Goal: Task Accomplishment & Management: Manage account settings

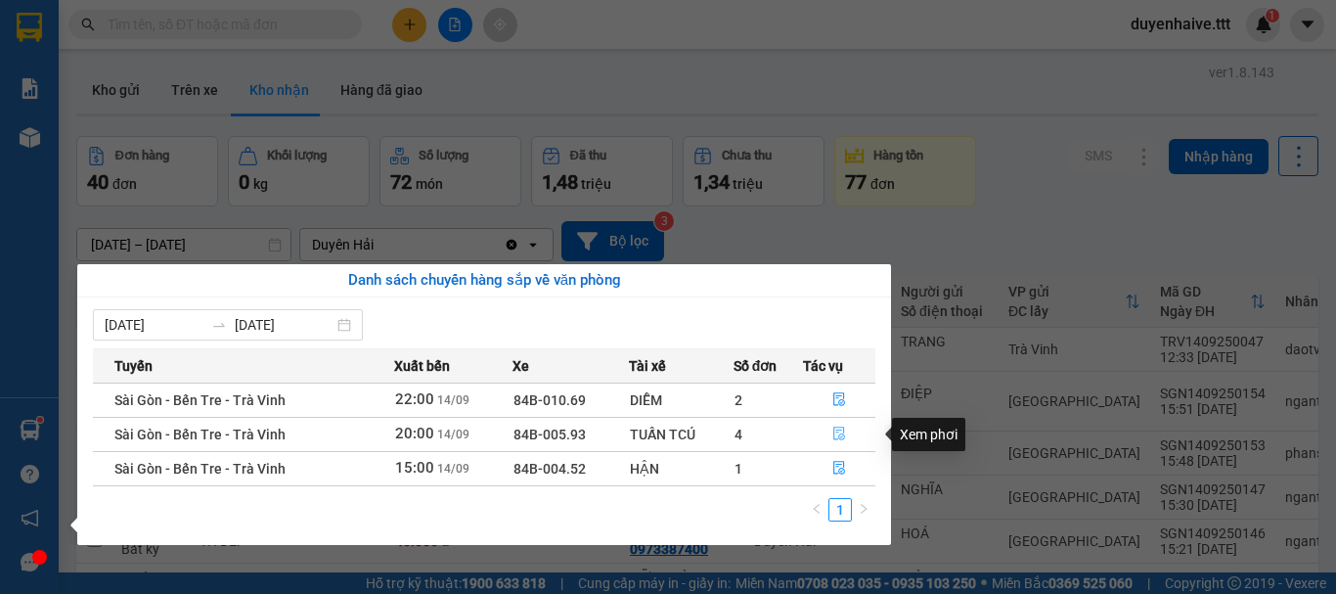
click at [839, 434] on icon "file-done" at bounding box center [839, 433] width 14 height 14
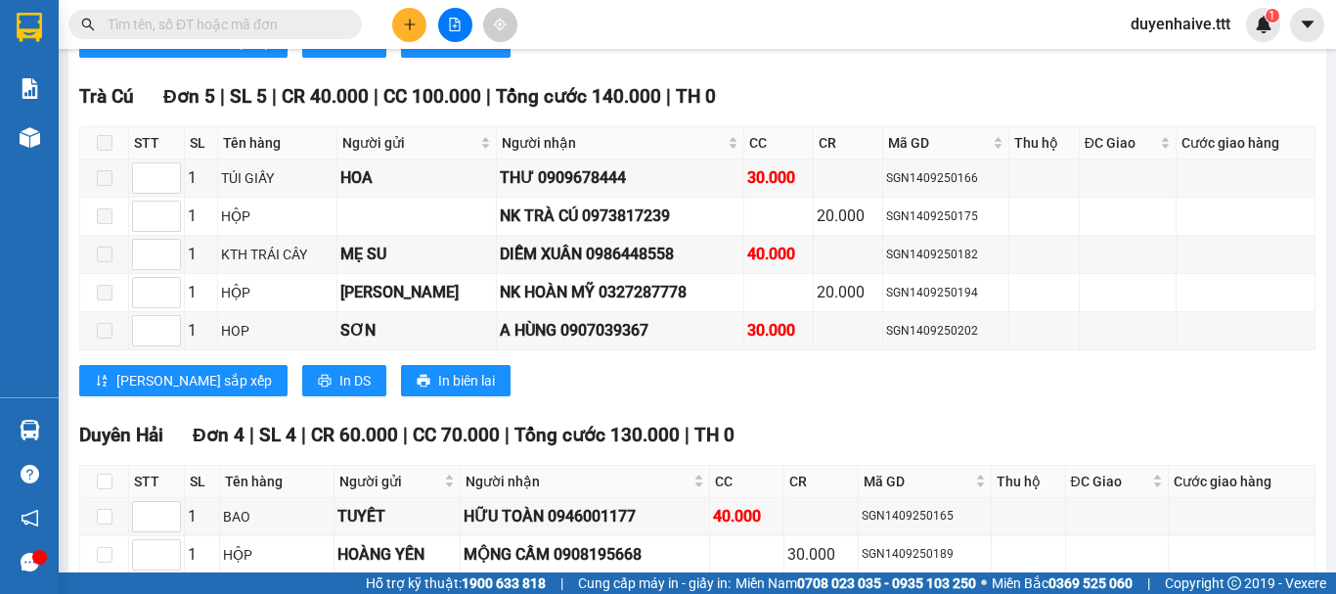
scroll to position [2054, 0]
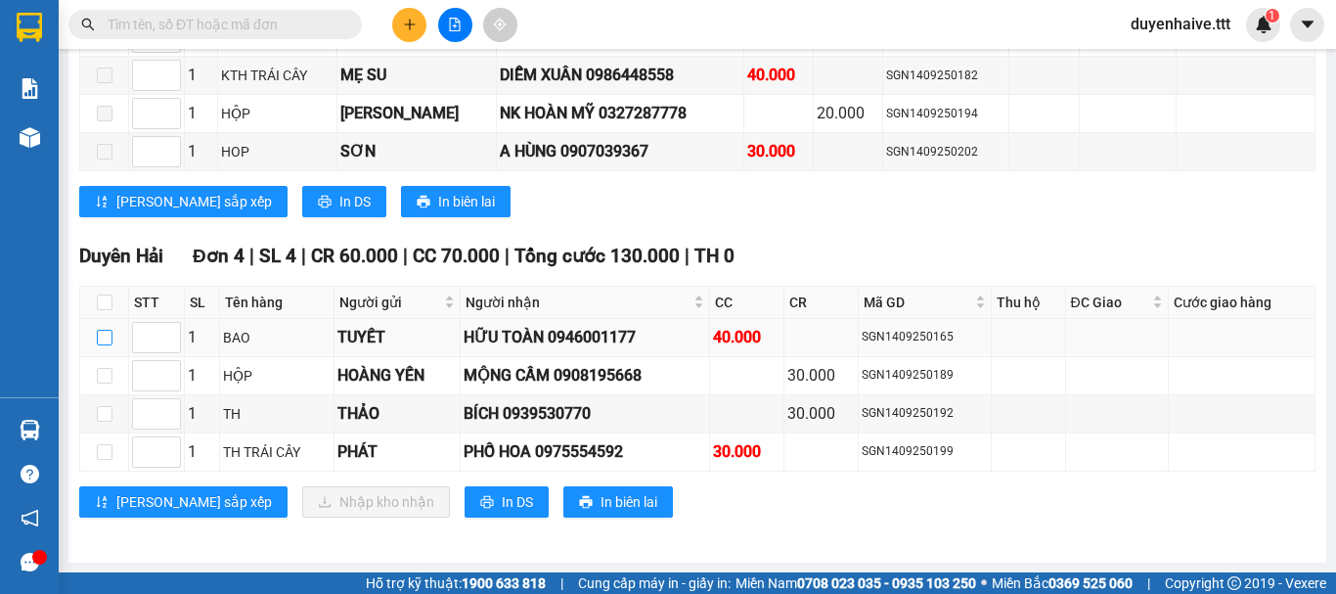
click at [105, 335] on input "checkbox" at bounding box center [105, 338] width 16 height 16
checkbox input "true"
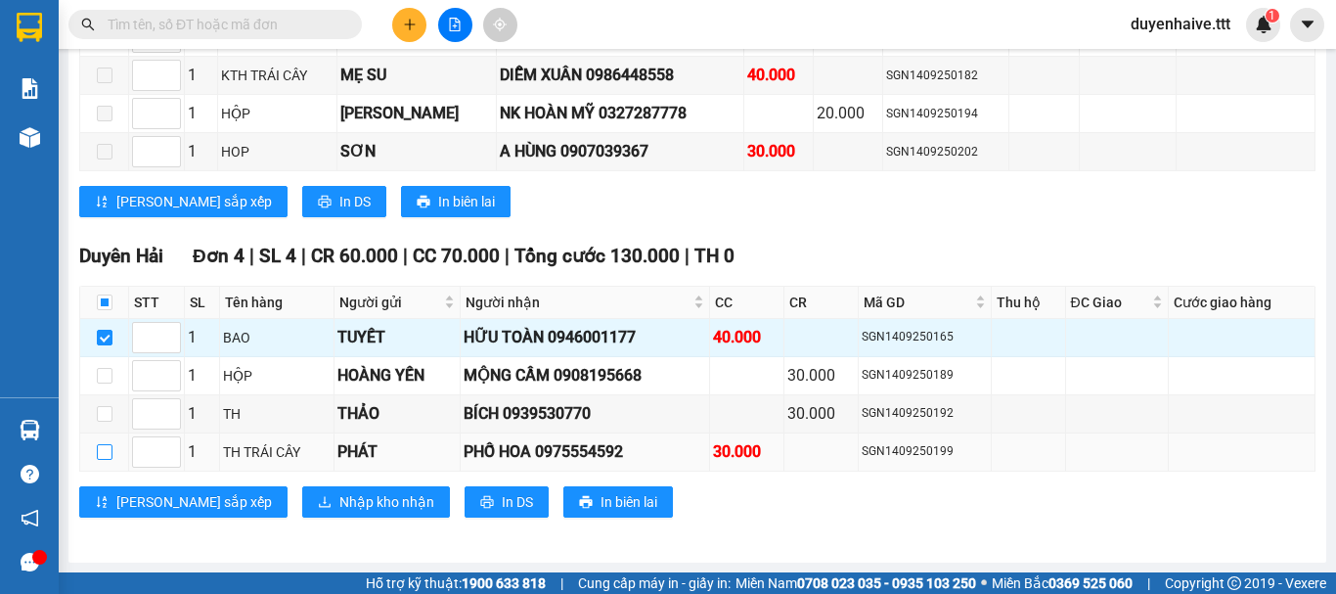
click at [102, 451] on input "checkbox" at bounding box center [105, 452] width 16 height 16
checkbox input "true"
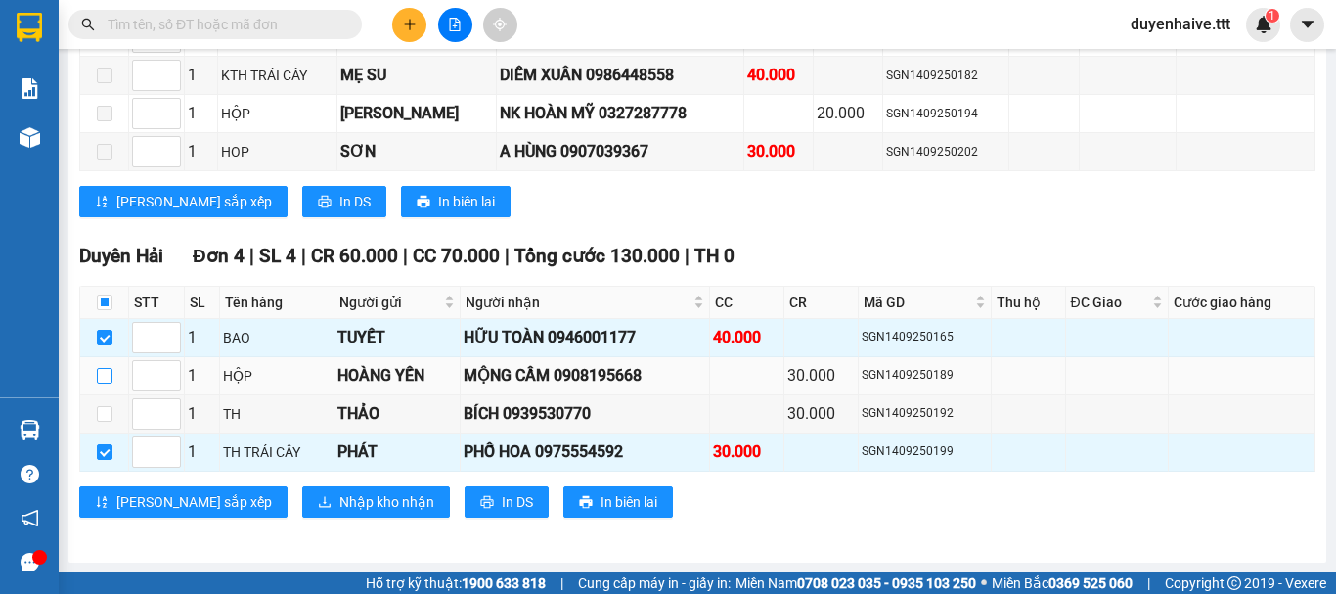
click at [111, 366] on label at bounding box center [105, 376] width 16 height 22
click at [111, 368] on input "checkbox" at bounding box center [105, 376] width 16 height 16
checkbox input "true"
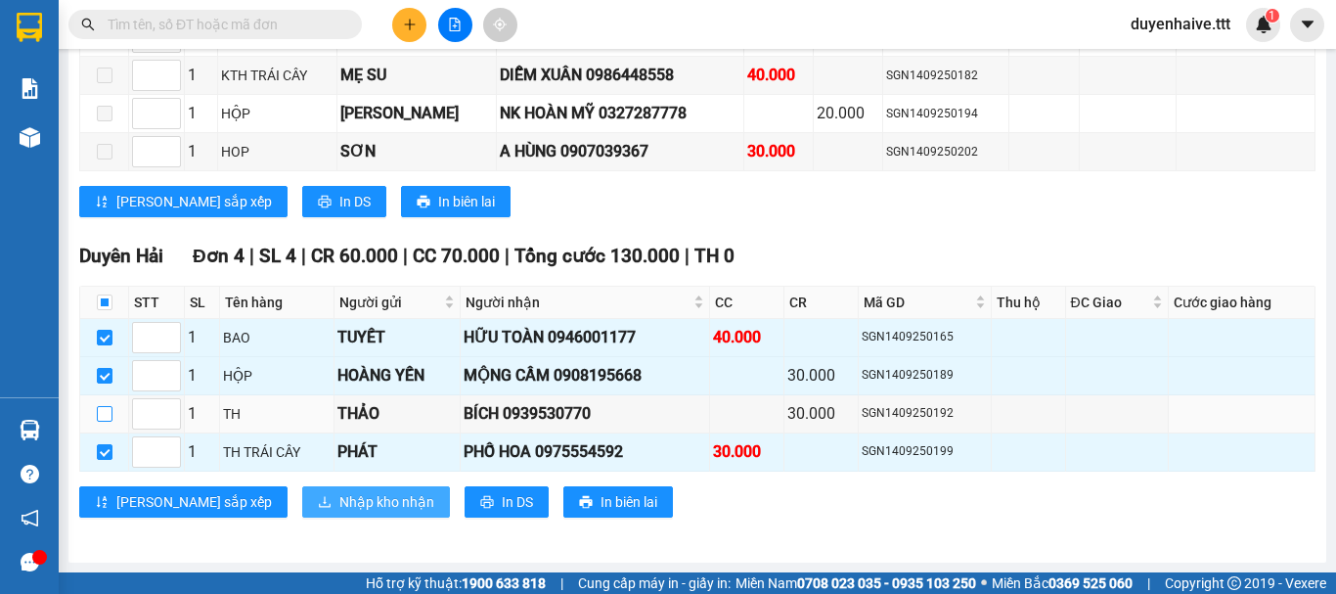
drag, startPoint x: 103, startPoint y: 408, endPoint x: 221, endPoint y: 503, distance: 151.7
click at [105, 408] on input "checkbox" at bounding box center [105, 414] width 16 height 16
checkbox input "true"
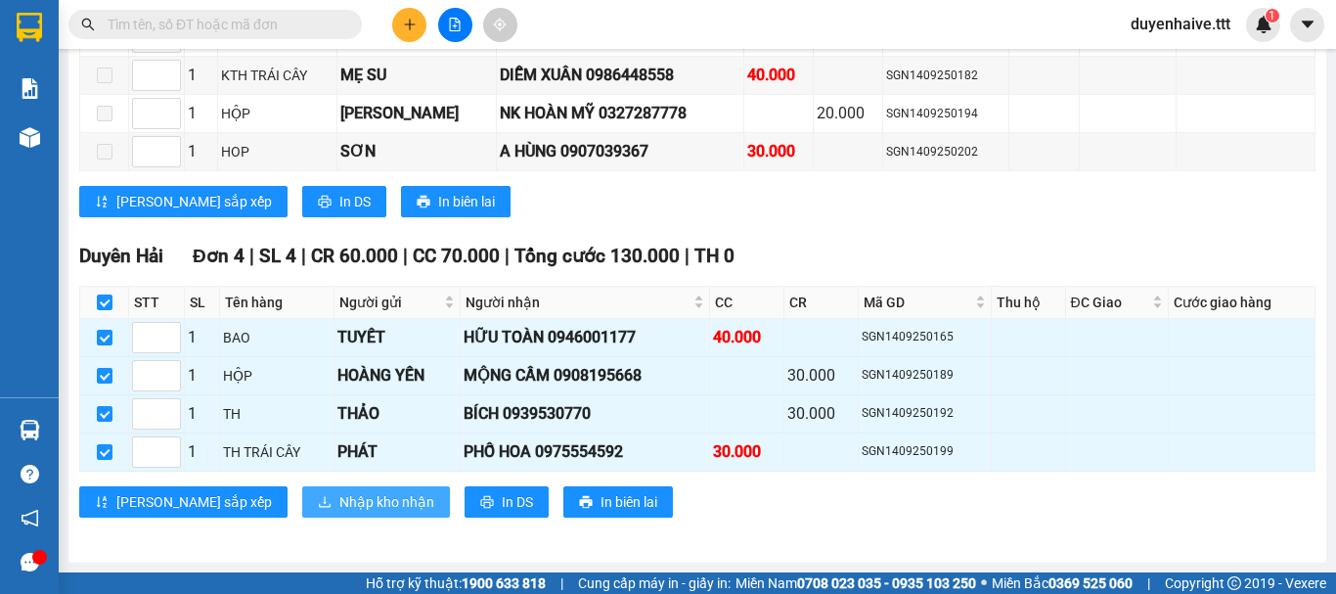
click at [339, 503] on span "Nhập kho nhận" at bounding box center [386, 502] width 95 height 22
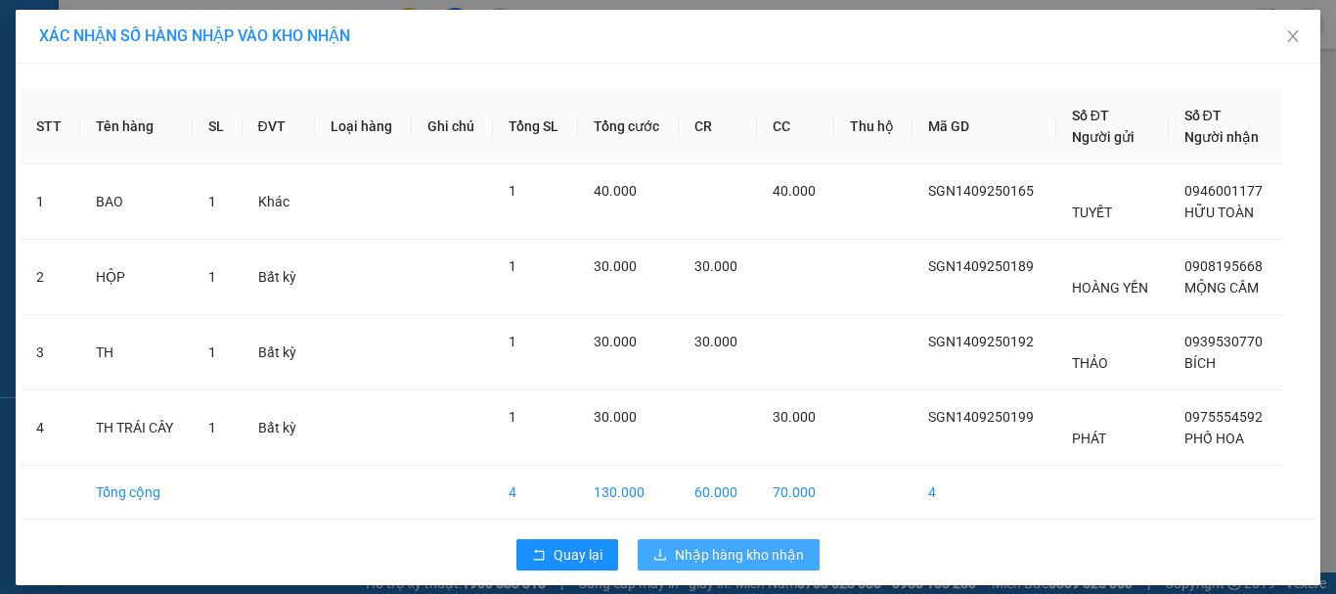
click at [727, 552] on span "Nhập hàng kho nhận" at bounding box center [739, 555] width 129 height 22
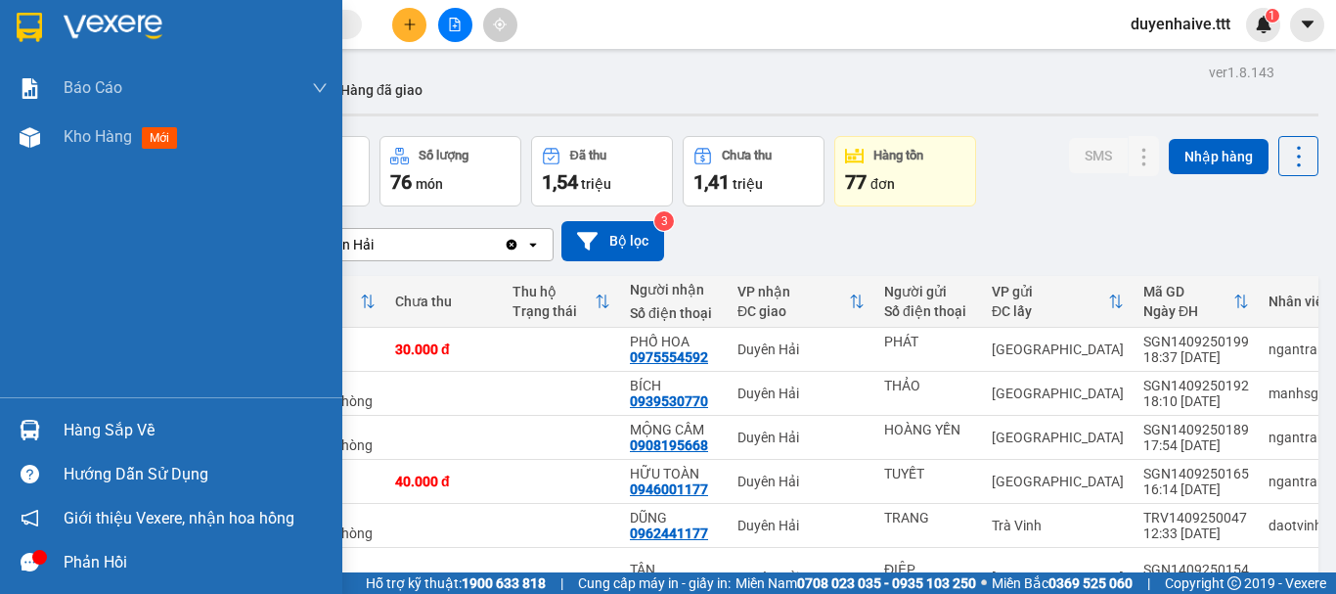
click at [140, 425] on div "Hàng sắp về" at bounding box center [196, 430] width 264 height 29
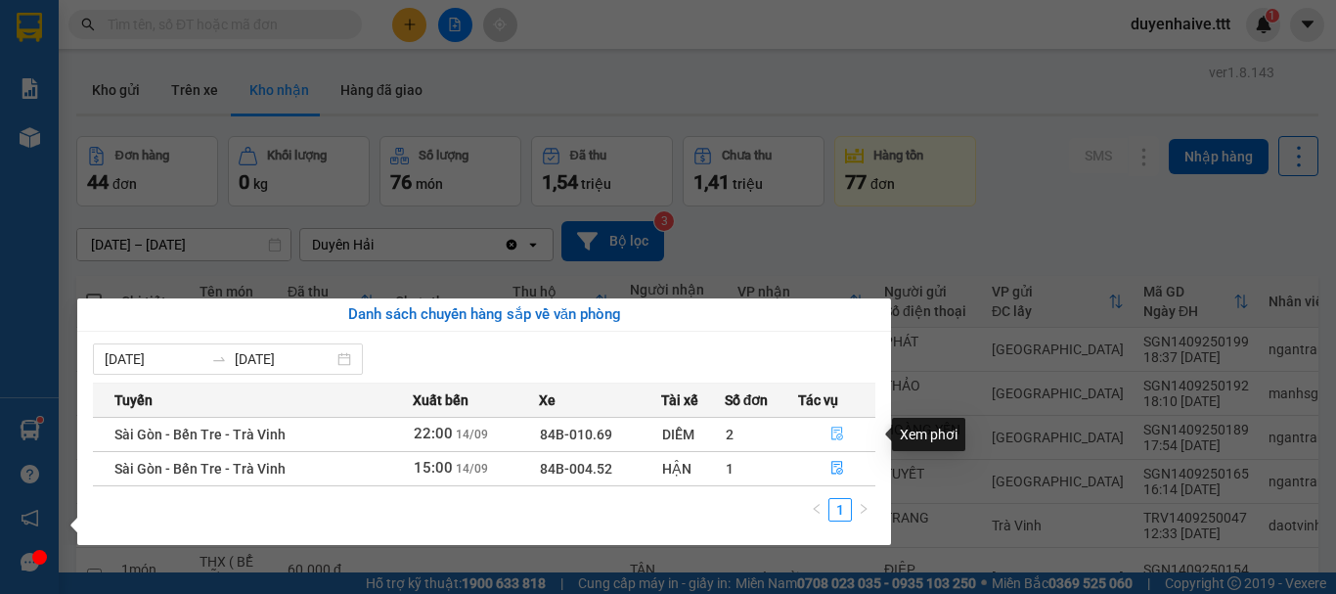
click at [832, 433] on icon "file-done" at bounding box center [837, 433] width 14 height 14
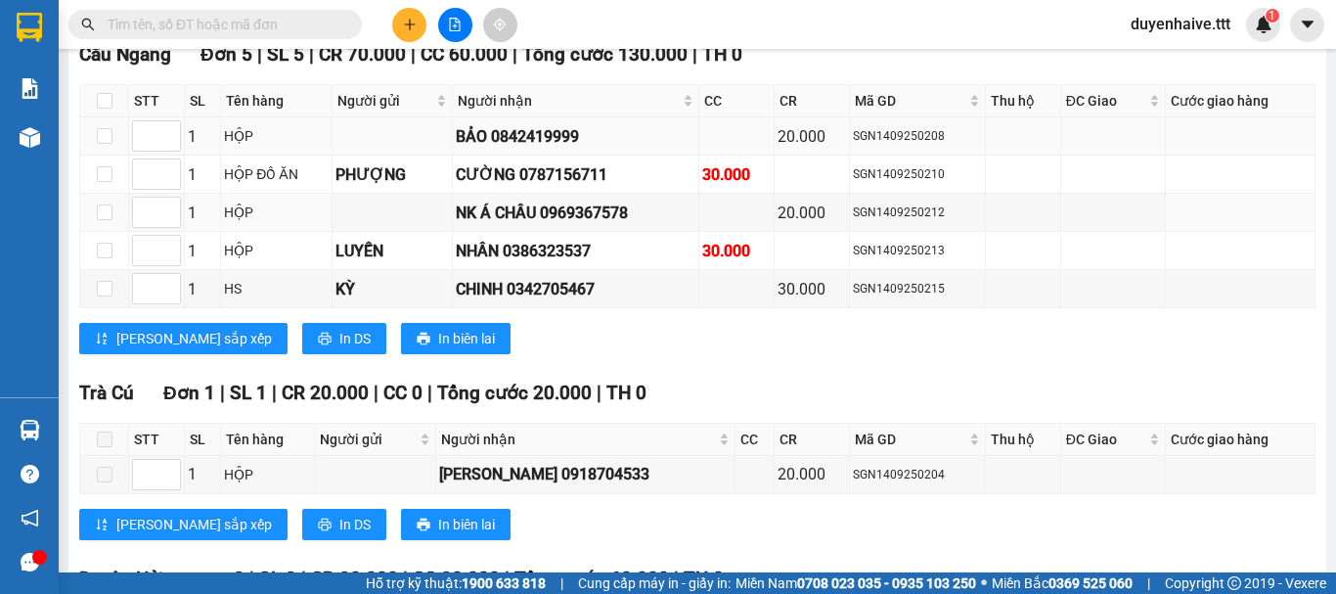
scroll to position [948, 0]
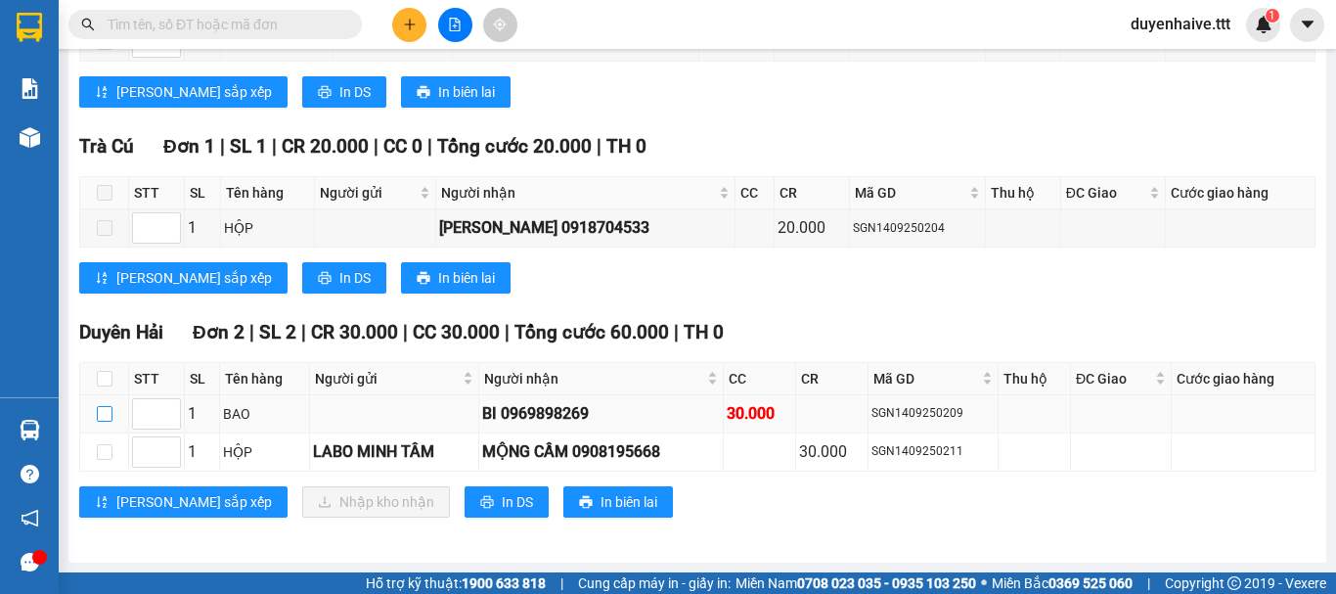
click at [110, 415] on input "checkbox" at bounding box center [105, 414] width 16 height 16
checkbox input "true"
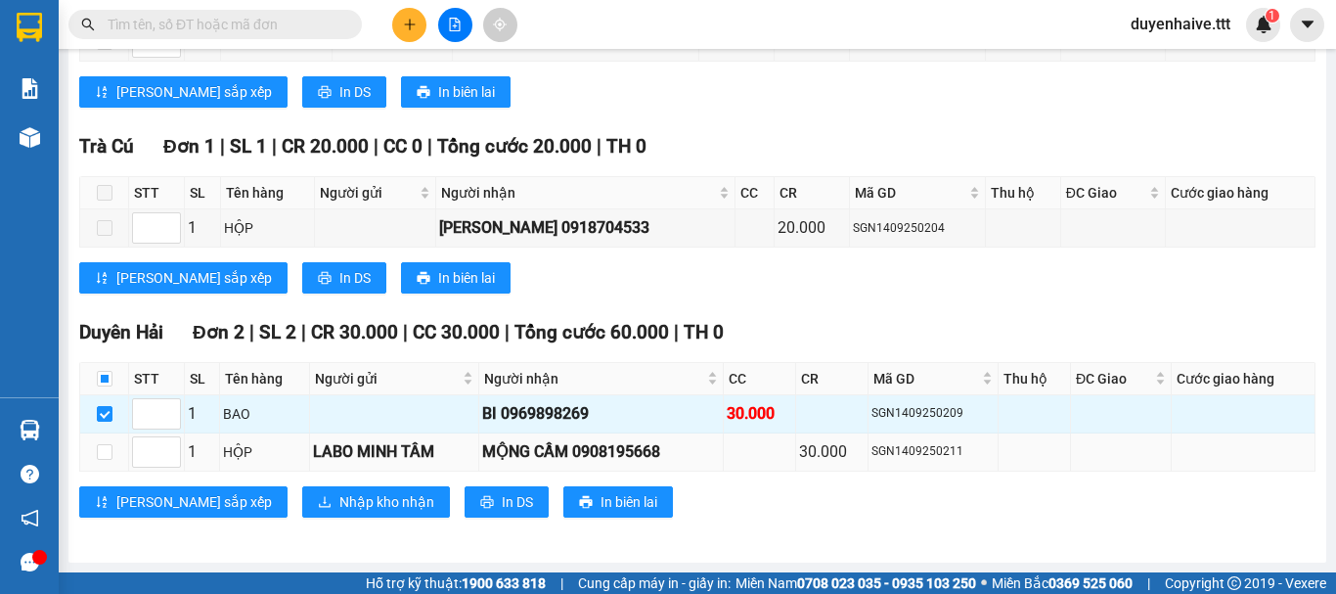
click at [95, 456] on td at bounding box center [104, 452] width 49 height 38
click at [98, 456] on input "checkbox" at bounding box center [105, 452] width 16 height 16
checkbox input "true"
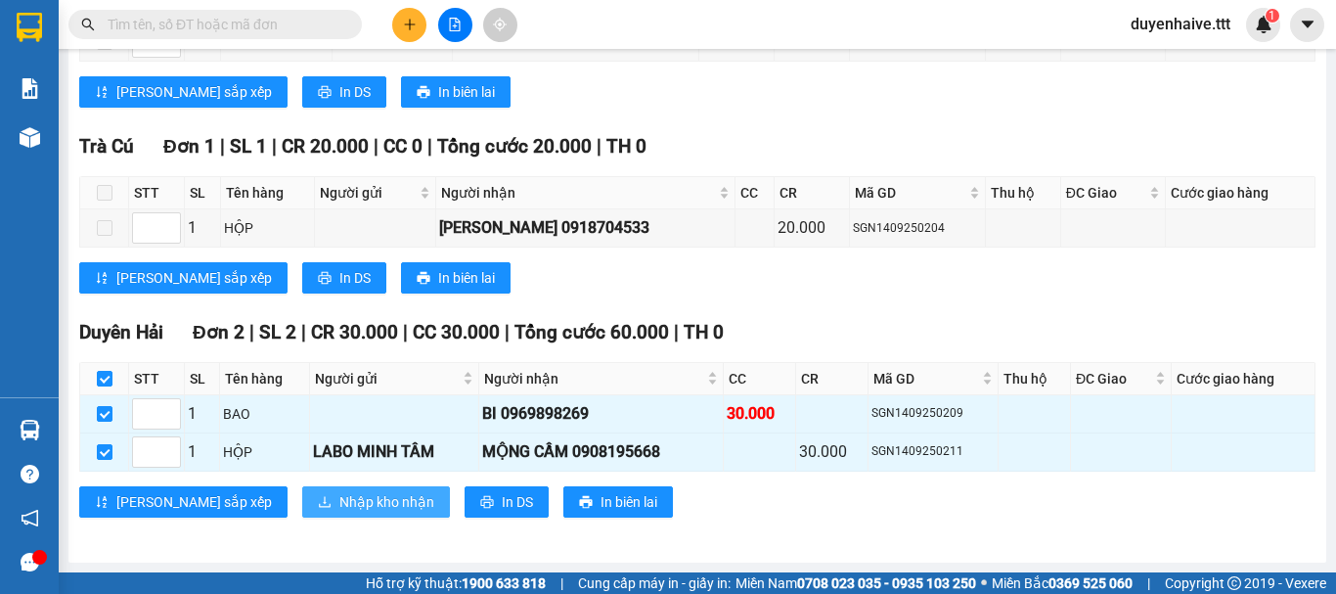
click at [339, 510] on span "Nhập kho nhận" at bounding box center [386, 502] width 95 height 22
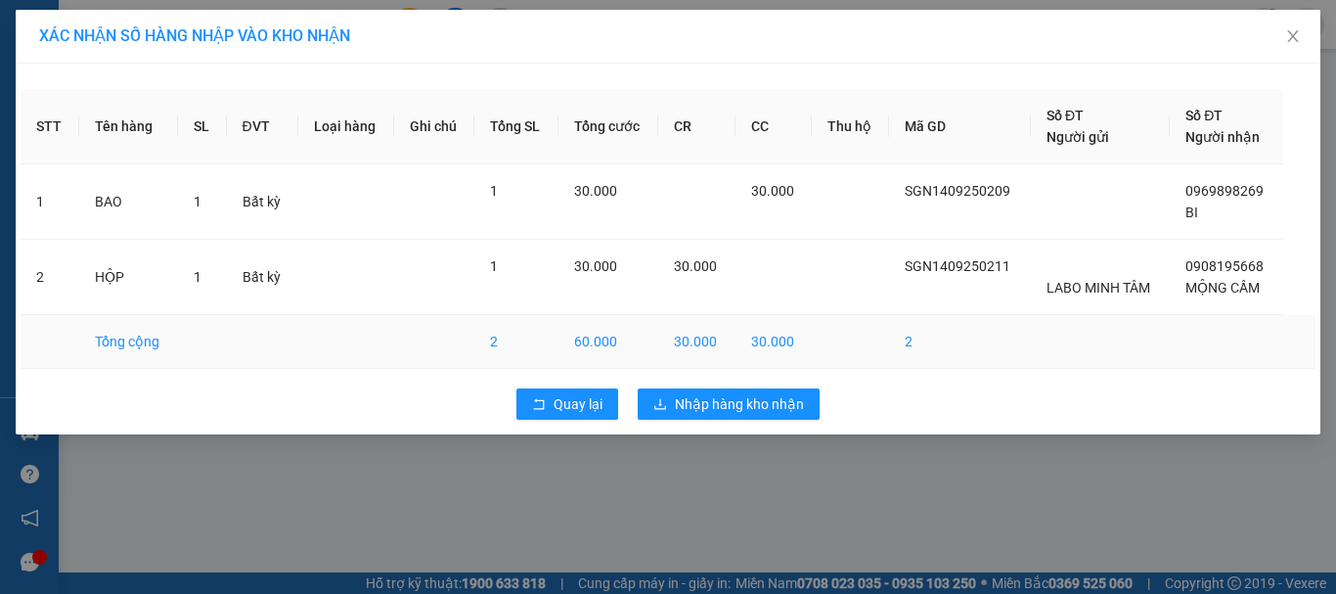
click at [751, 365] on td "30.000" at bounding box center [774, 342] width 76 height 54
click at [749, 392] on button "Nhập hàng kho nhận" at bounding box center [729, 403] width 182 height 31
